Goal: Task Accomplishment & Management: Manage account settings

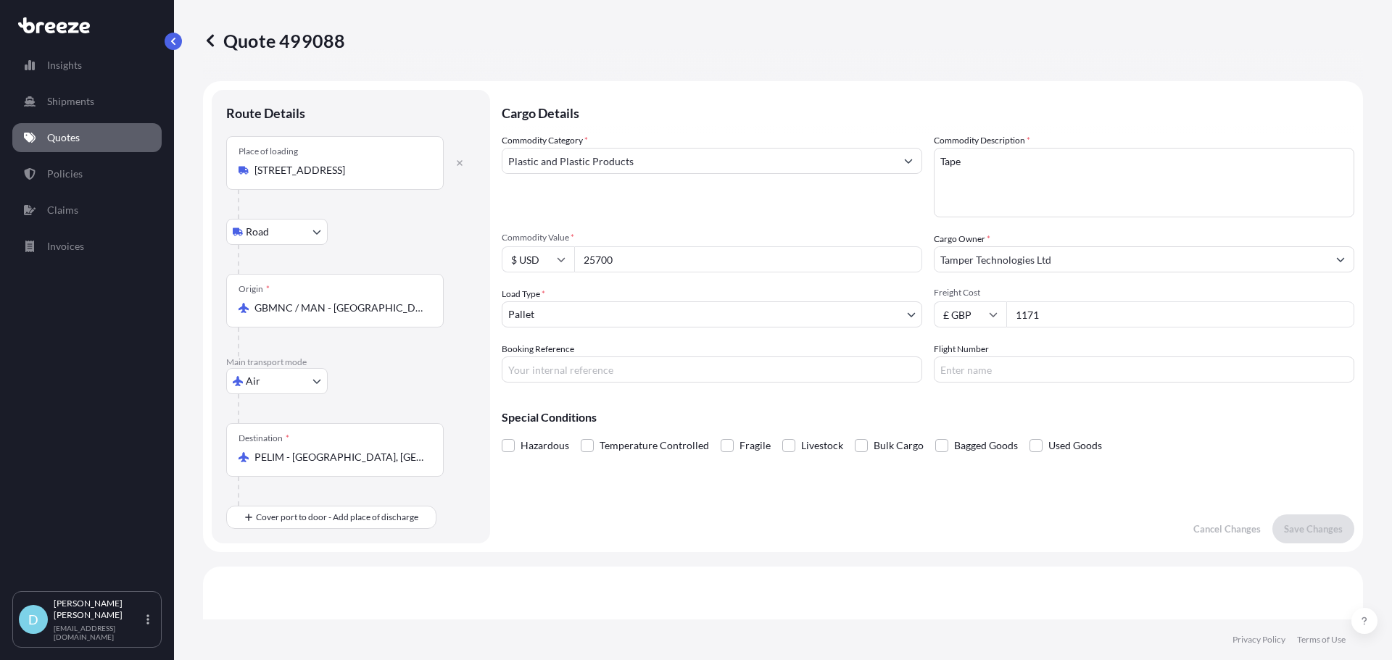
select select "Road"
select select "Air"
select select "1"
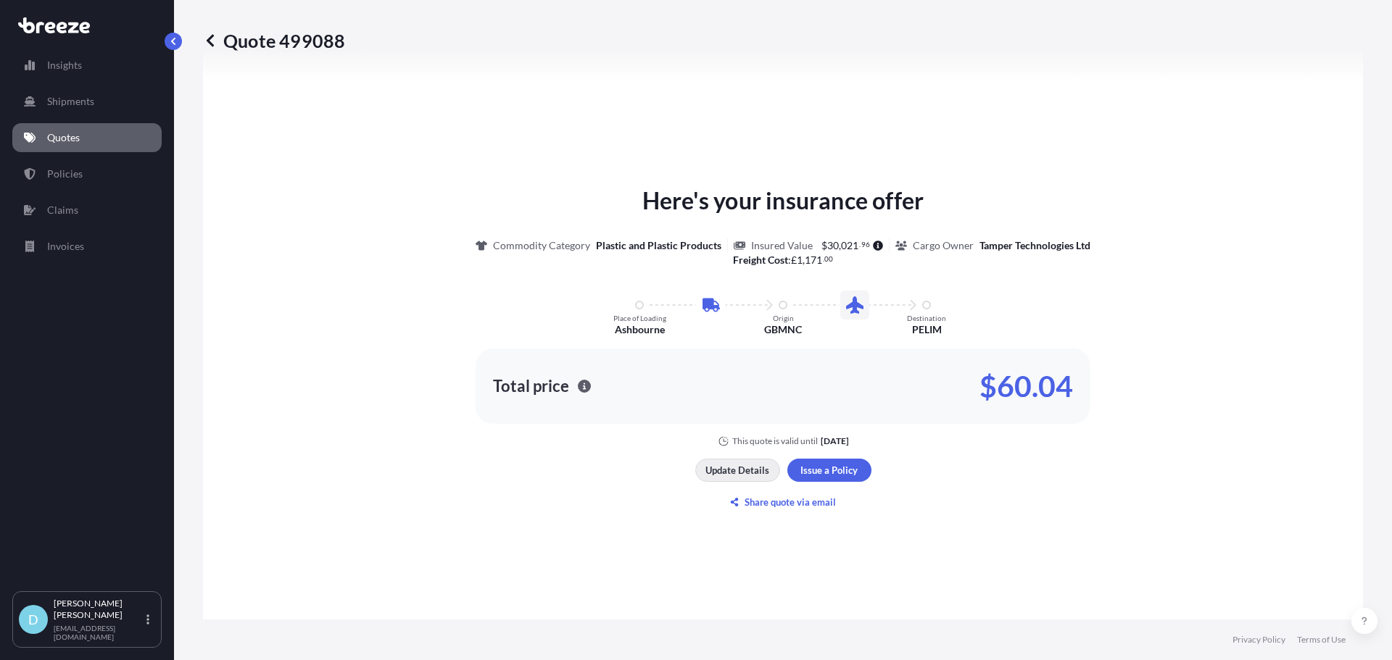
click at [744, 481] on button "Update Details" at bounding box center [737, 470] width 85 height 23
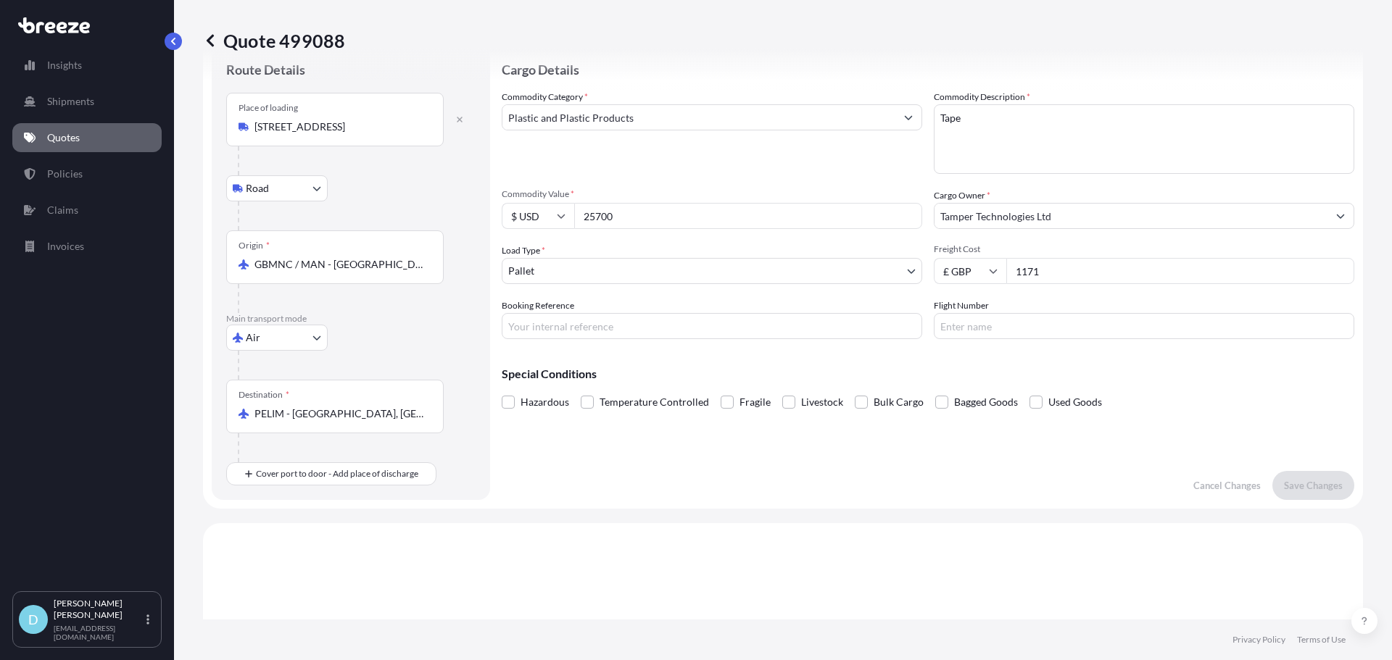
scroll to position [23, 0]
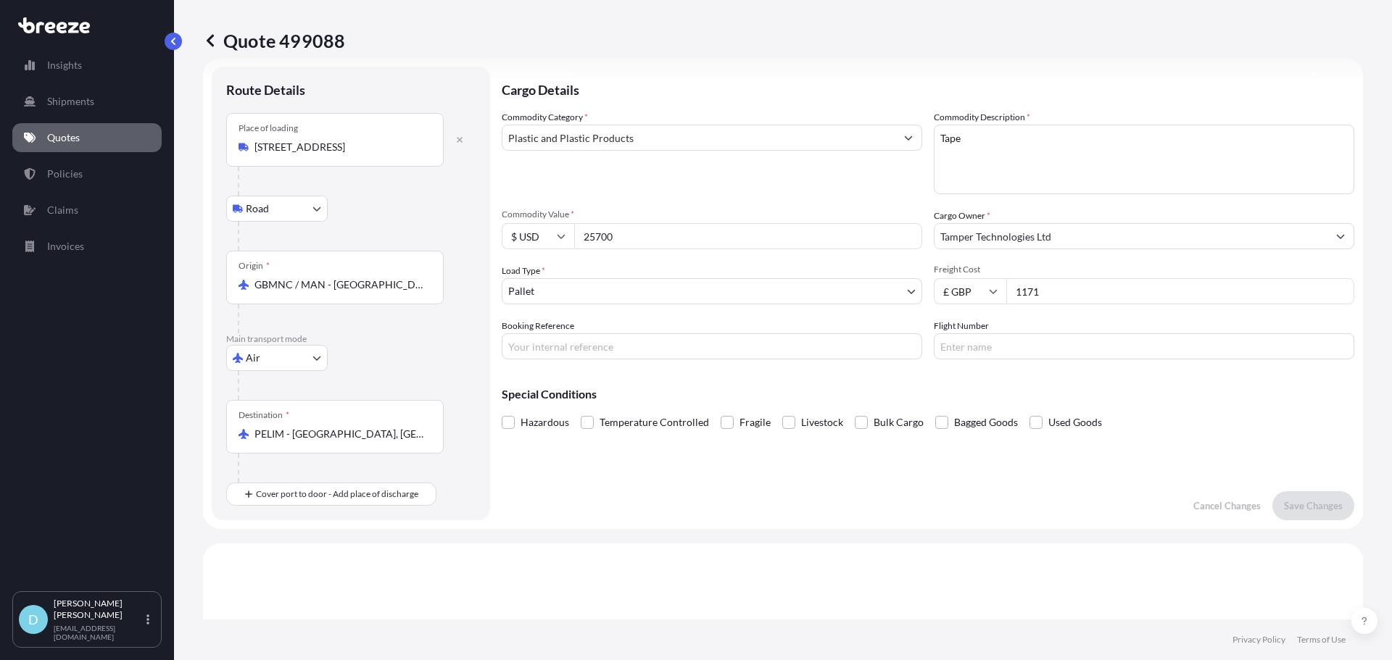
drag, startPoint x: 1158, startPoint y: 289, endPoint x: 887, endPoint y: 279, distance: 272.0
click at [887, 279] on div "Commodity Category * Plastic and Plastic Products Commodity Description * Tape …" at bounding box center [928, 234] width 852 height 249
type input "1029.5"
click at [1240, 435] on div "Cargo Details Commodity Category * Plastic and Plastic Products Commodity Descr…" at bounding box center [928, 294] width 852 height 454
click at [1313, 514] on button "Save Changes" at bounding box center [1313, 505] width 82 height 29
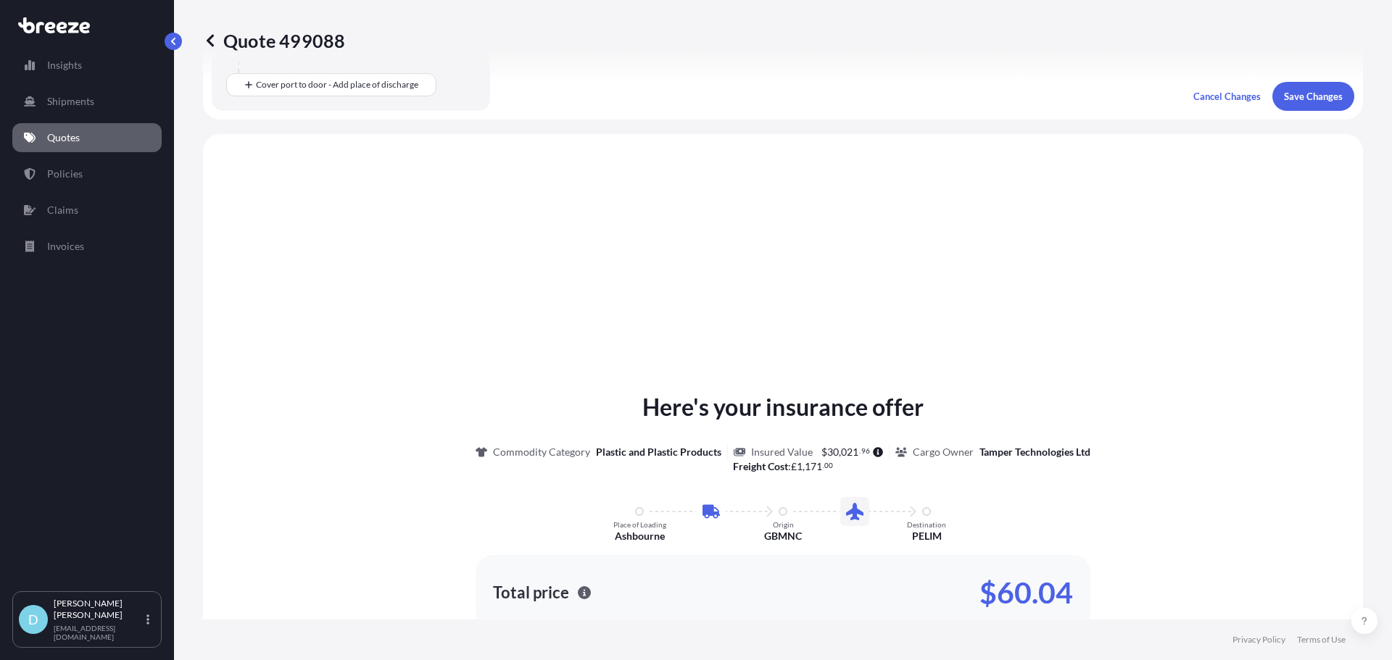
scroll to position [494, 0]
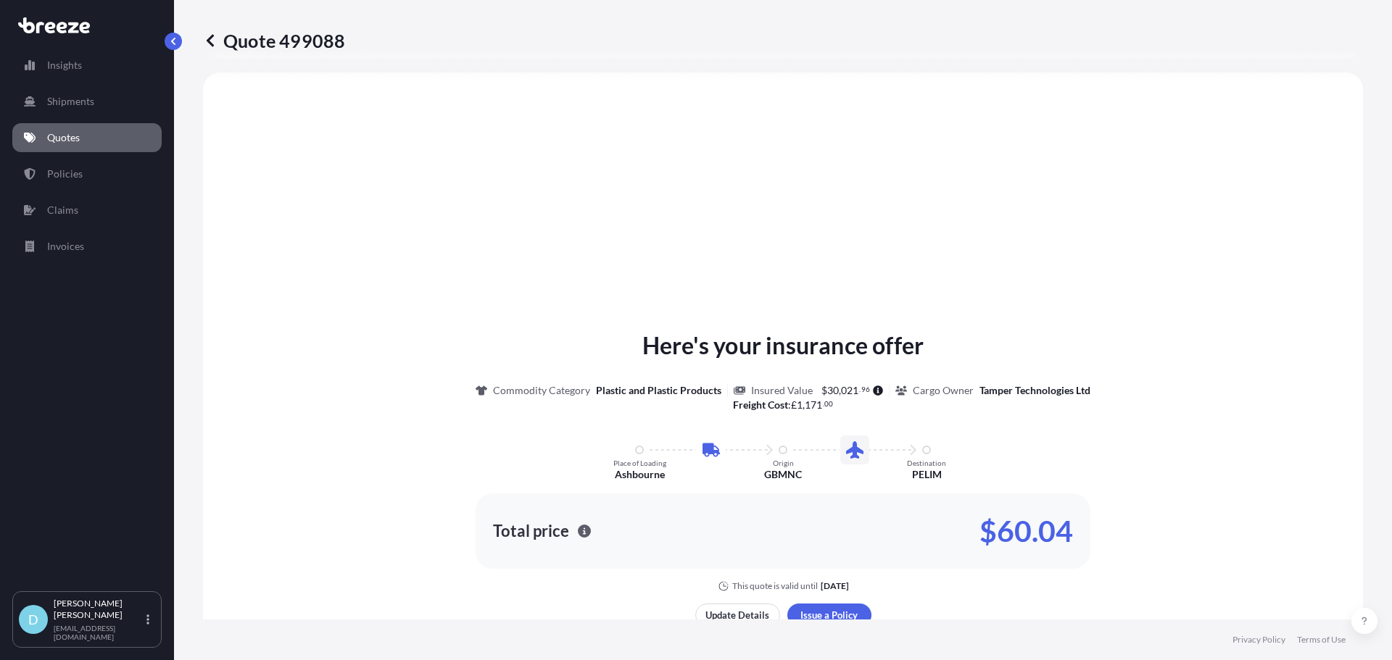
select select "Road"
select select "Air"
select select "1"
